Goal: Task Accomplishment & Management: Manage account settings

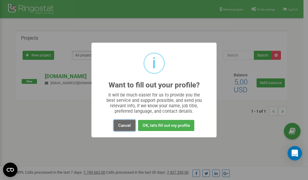
click at [126, 125] on button "Cancel" at bounding box center [125, 125] width 22 height 11
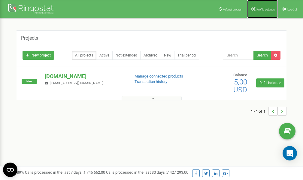
click at [260, 8] on span "Profile settings" at bounding box center [266, 9] width 18 height 3
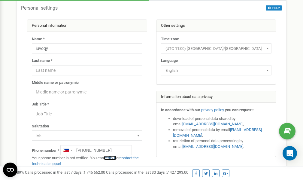
click at [113, 158] on link "verify it" at bounding box center [110, 158] width 12 height 5
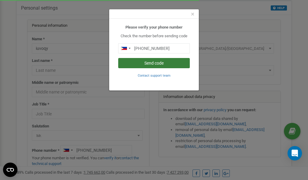
click at [152, 63] on button "Send code" at bounding box center [154, 63] width 72 height 10
